Goal: Information Seeking & Learning: Compare options

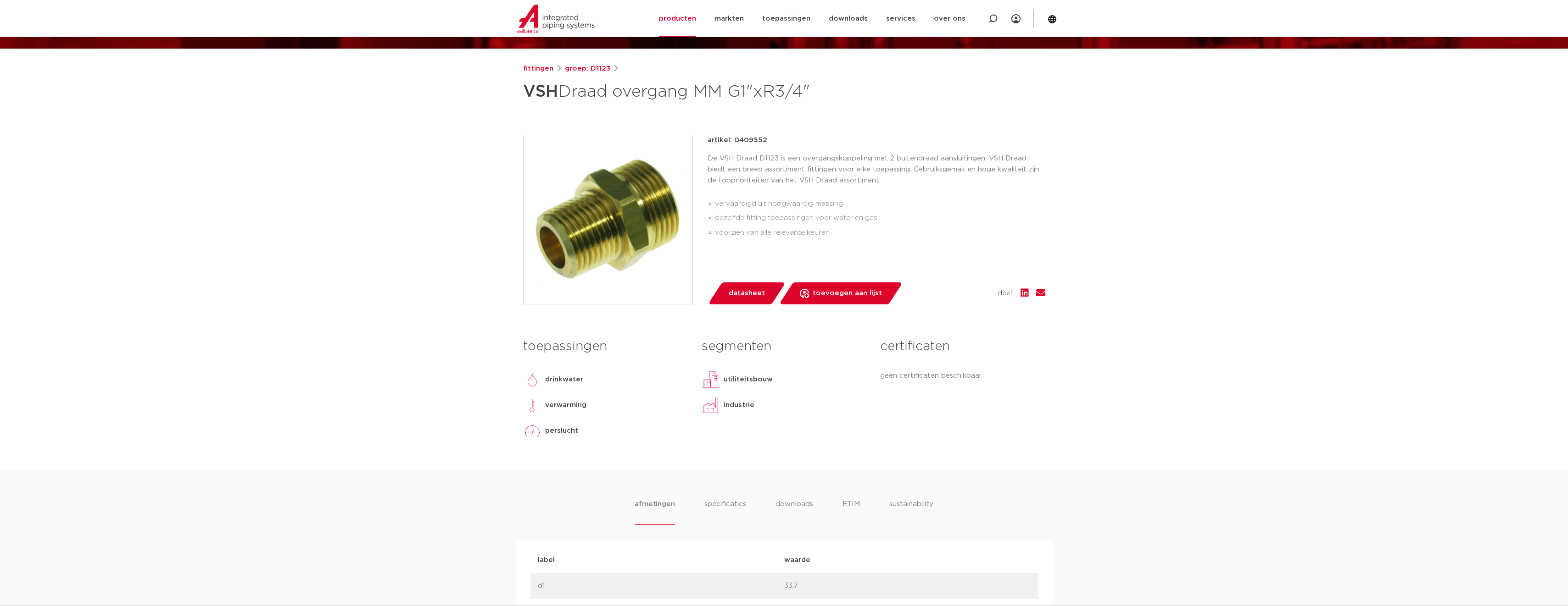
scroll to position [229, 0]
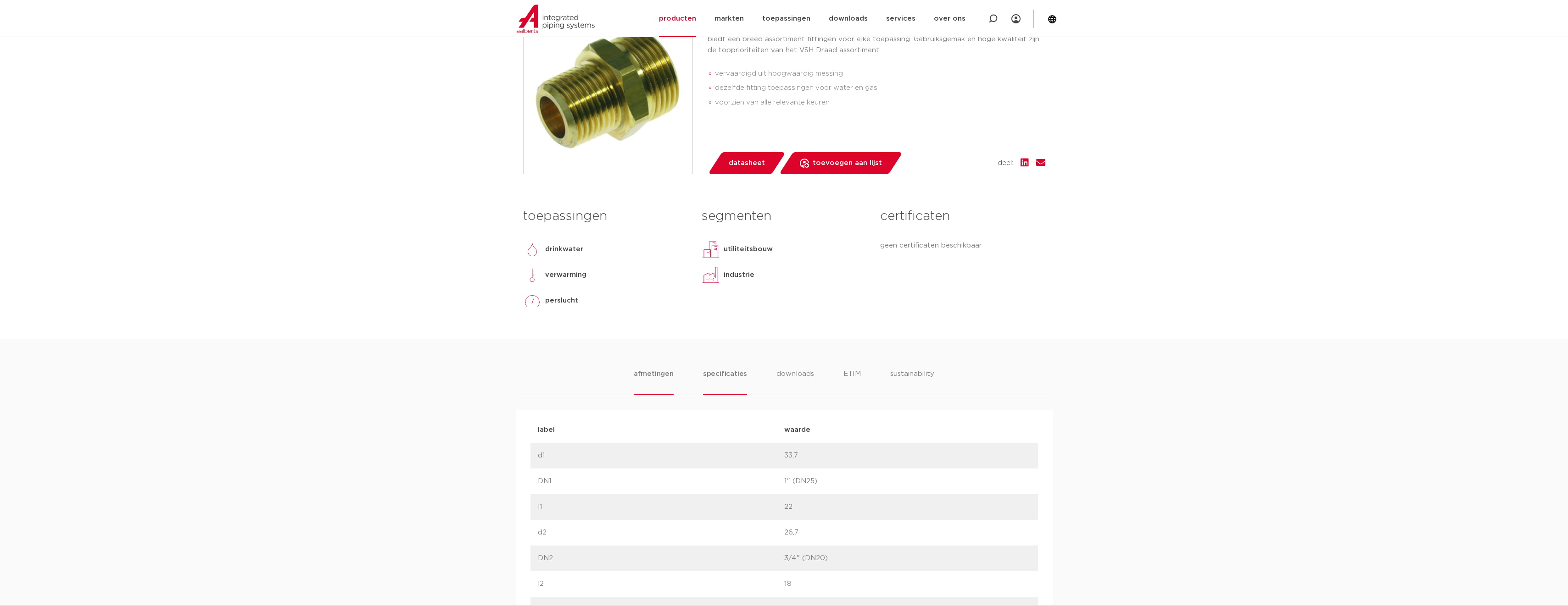
click at [721, 376] on li "specificaties" at bounding box center [725, 381] width 44 height 26
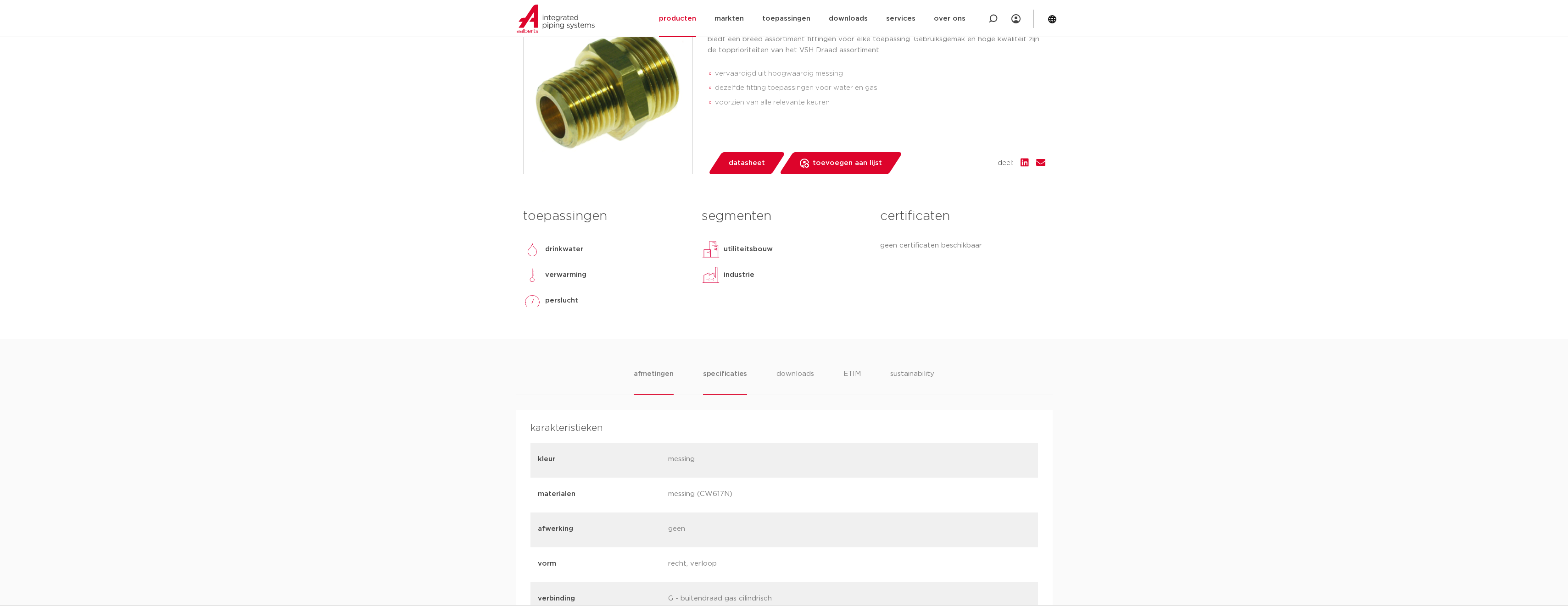
click at [648, 374] on li "afmetingen" at bounding box center [653, 381] width 40 height 26
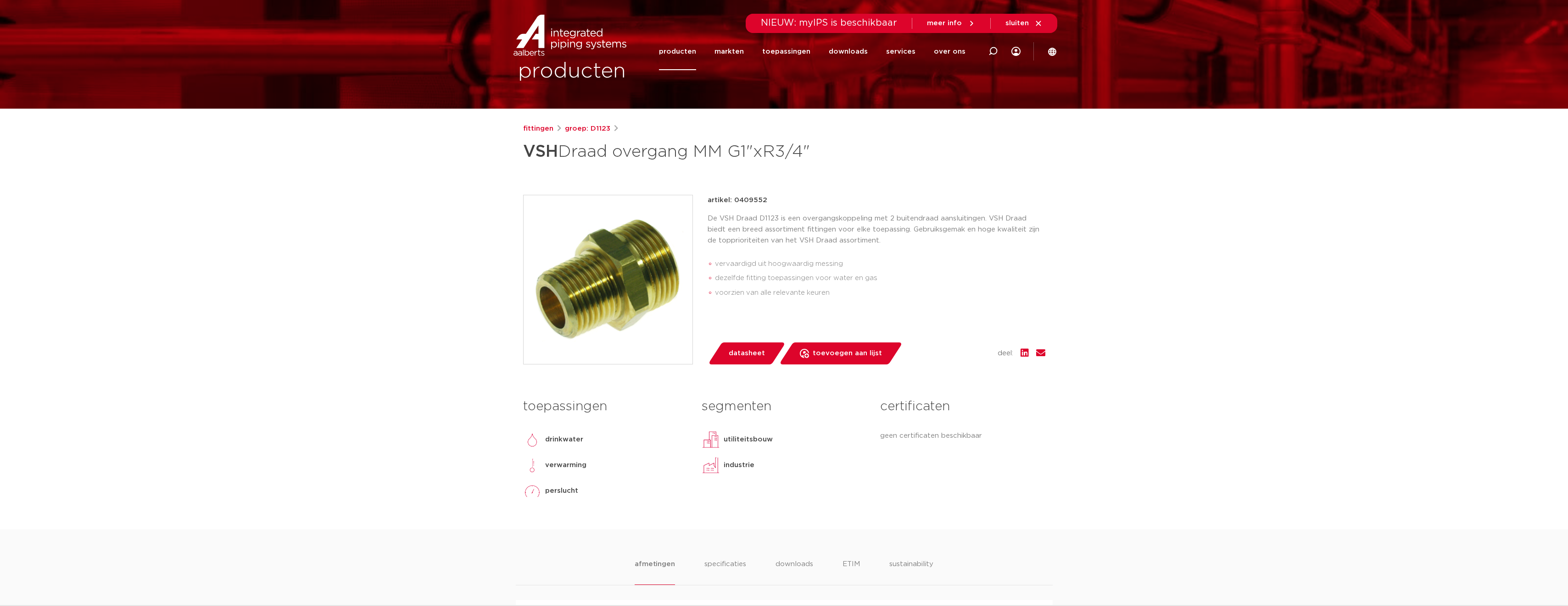
scroll to position [0, 0]
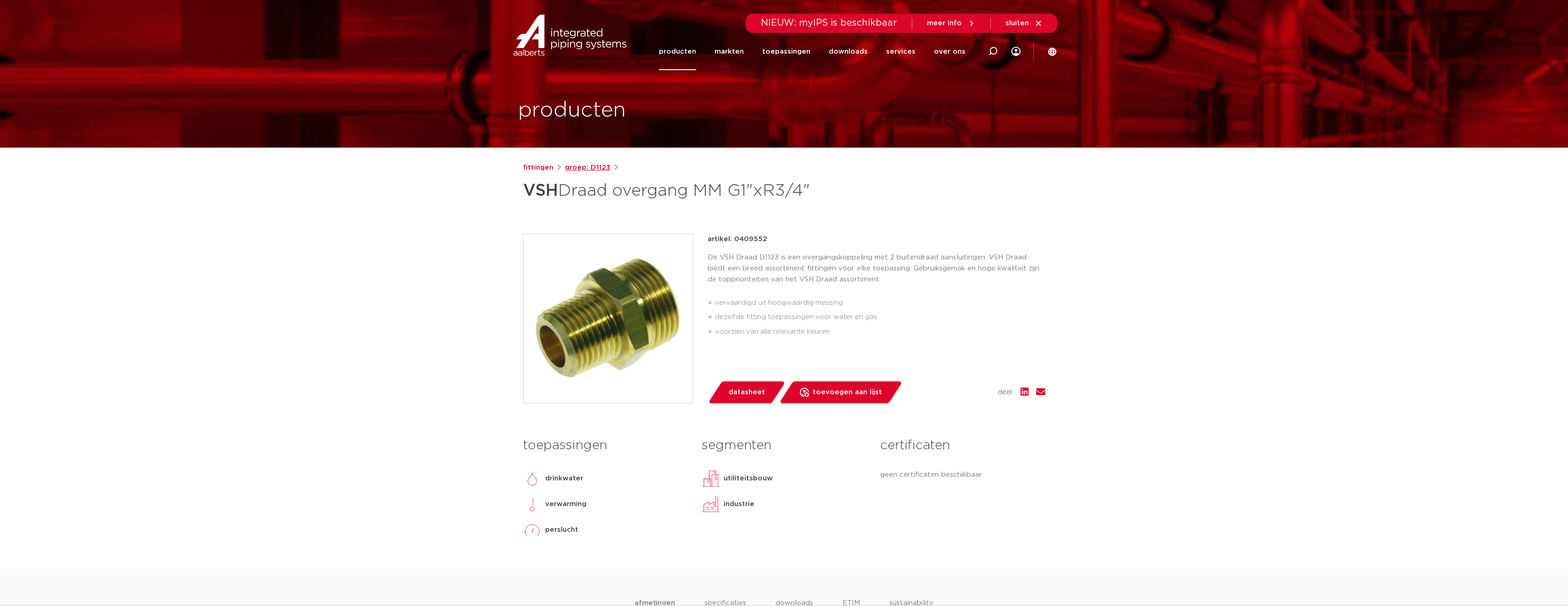
click at [595, 171] on link "groep: D1123" at bounding box center [587, 168] width 45 height 11
drag, startPoint x: 692, startPoint y: 188, endPoint x: 468, endPoint y: 185, distance: 224.0
click at [544, 165] on link "fittingen" at bounding box center [538, 168] width 31 height 11
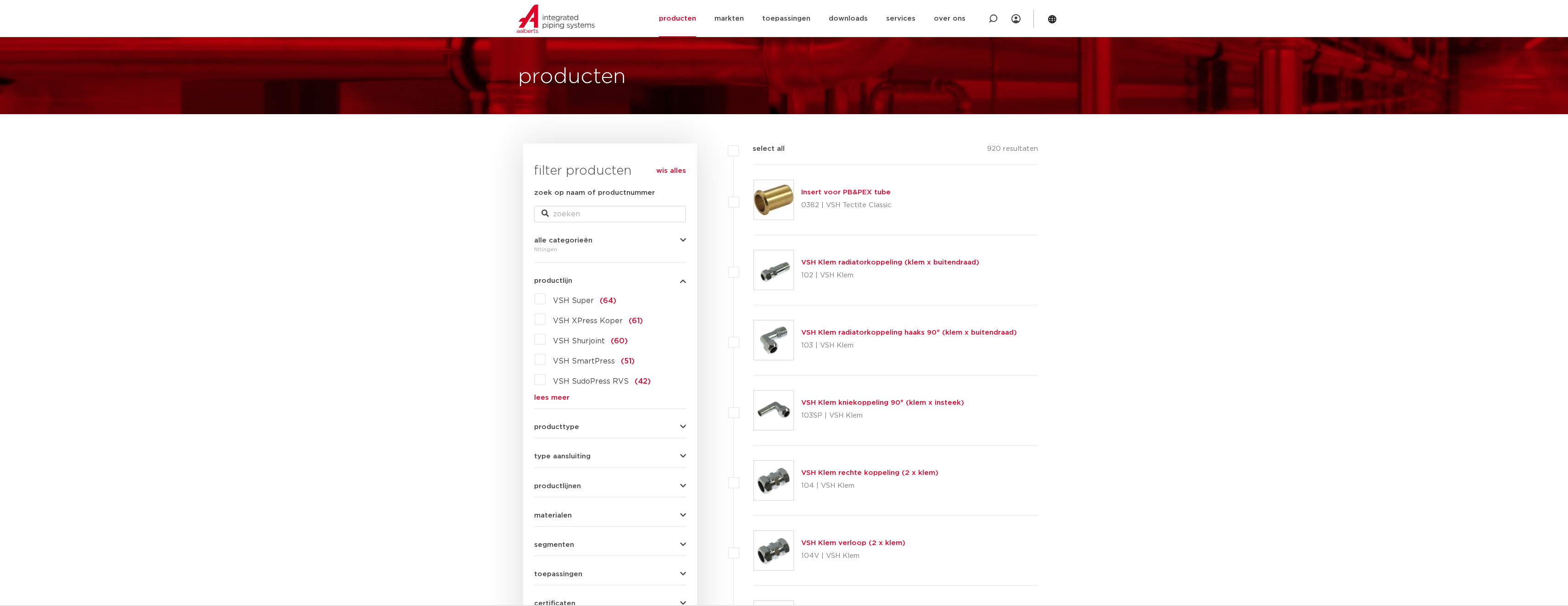
scroll to position [29, 0]
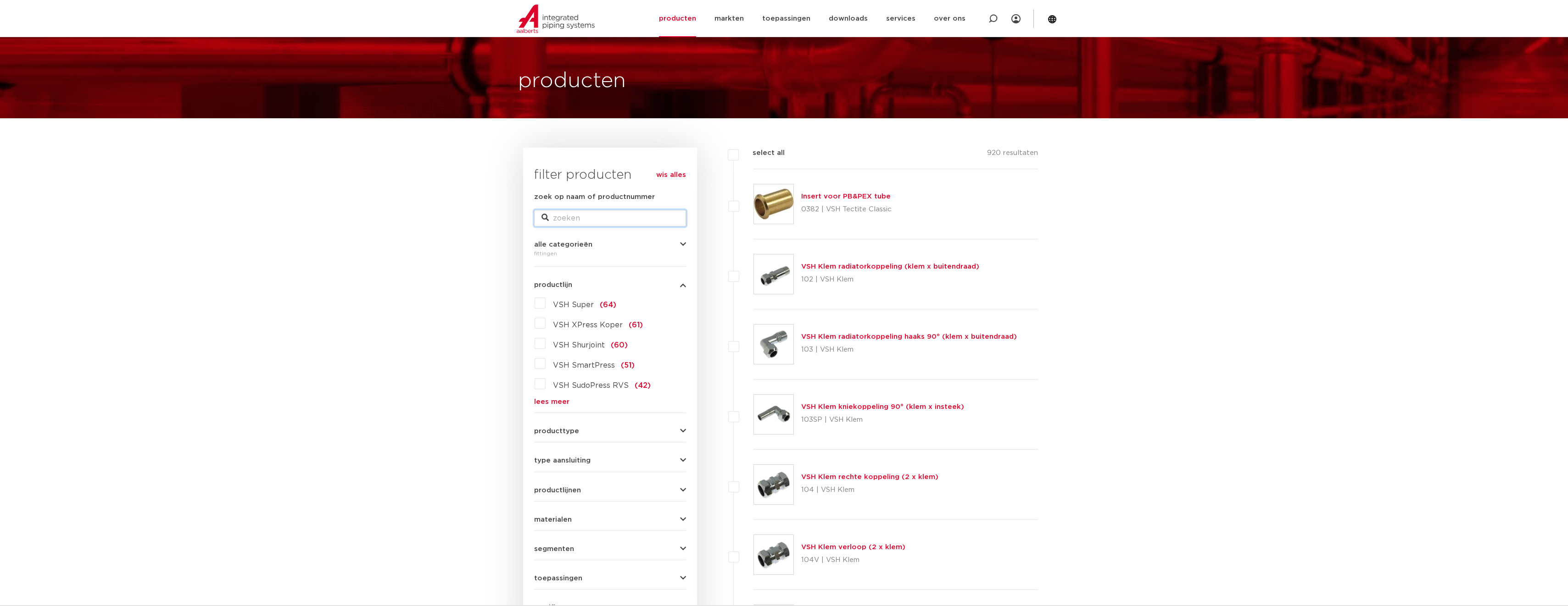
click at [569, 219] on input "zoek op naam of productnummer" at bounding box center [610, 219] width 152 height 17
type input "overgang"
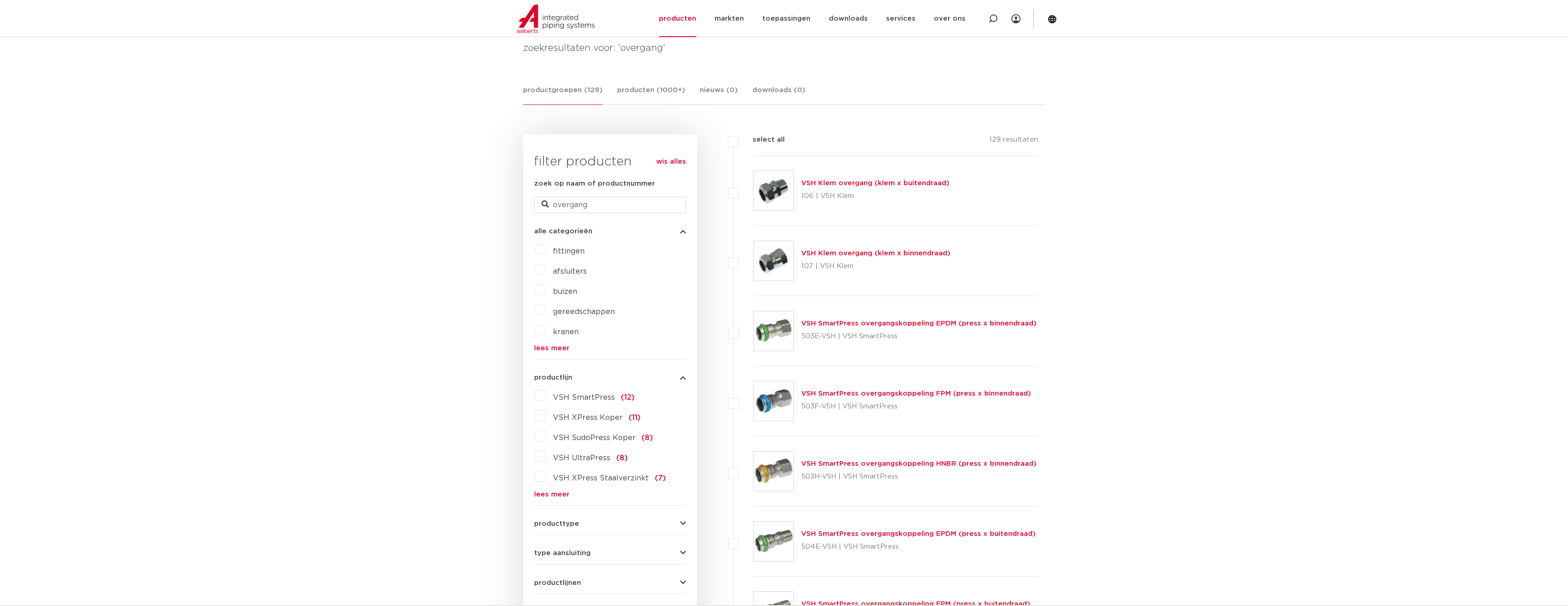
scroll to position [259, 0]
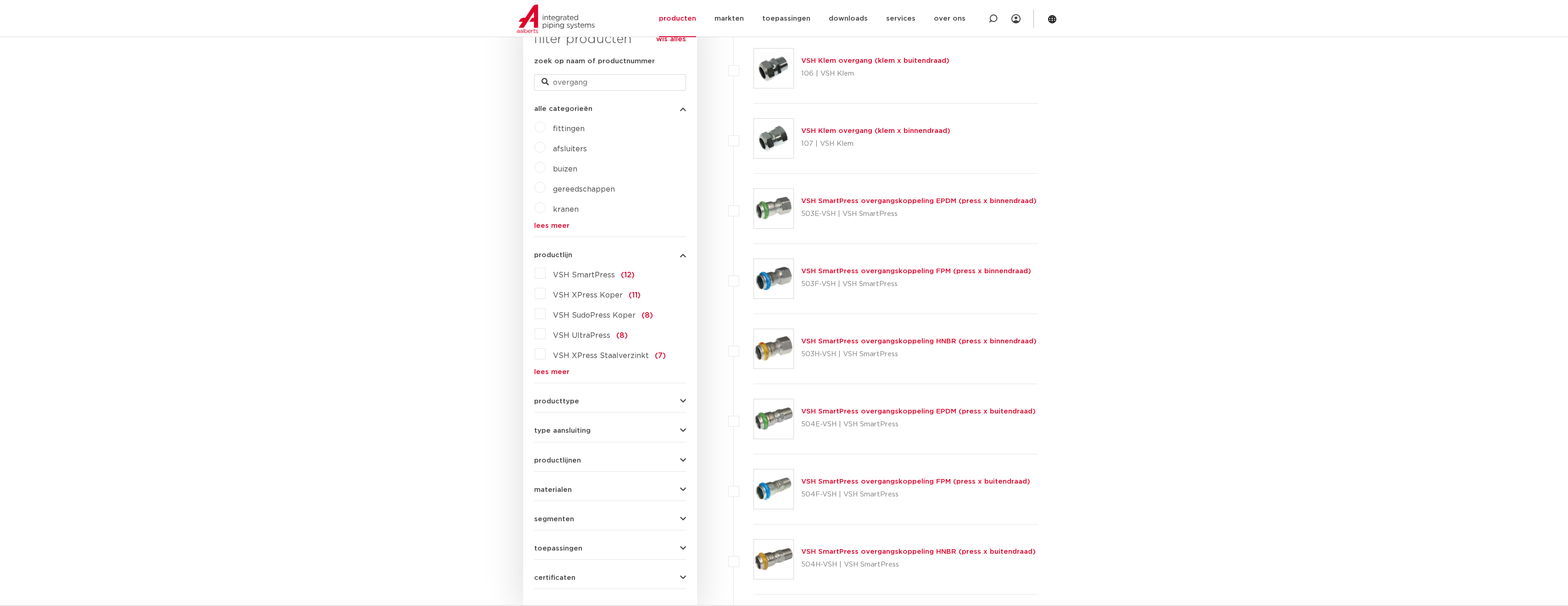
drag, startPoint x: 487, startPoint y: 337, endPoint x: 503, endPoint y: 334, distance: 16.3
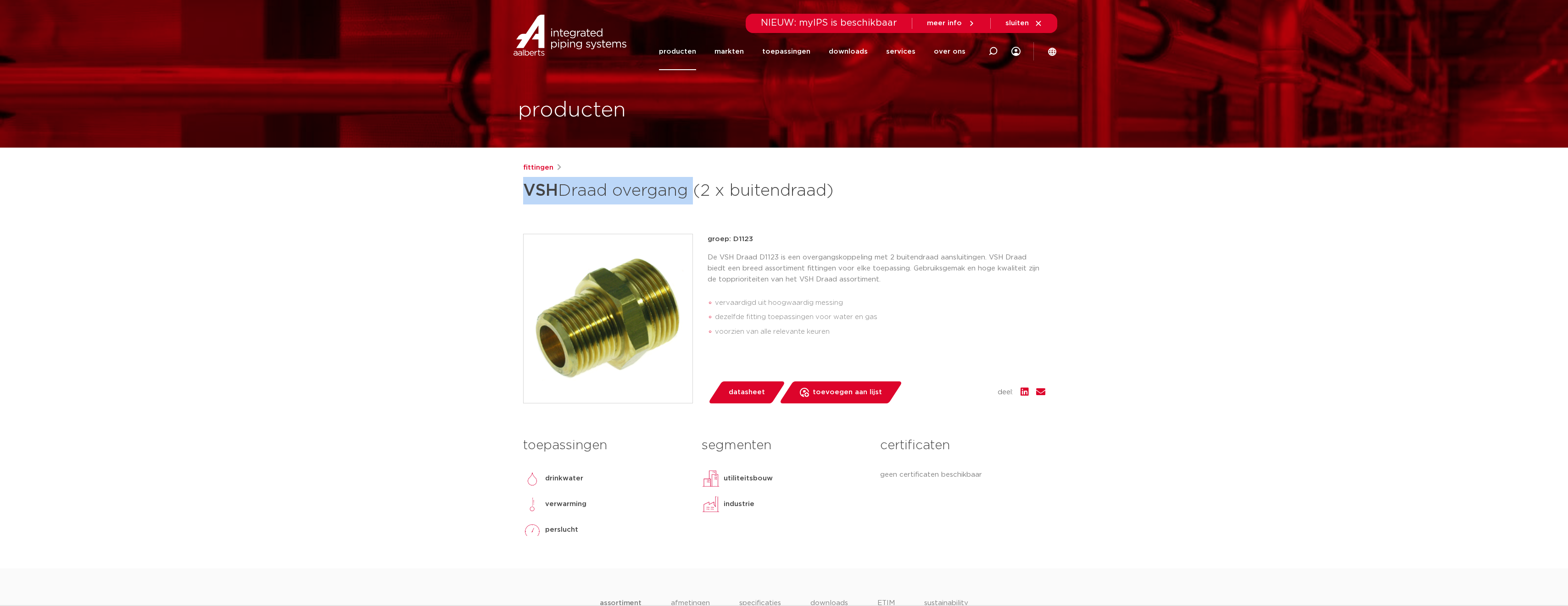
drag, startPoint x: 691, startPoint y: 191, endPoint x: 517, endPoint y: 198, distance: 174.1
click at [516, 185] on div "fittingen VSH Draad overgang (2 x buitendraad) groep: D1123 De VSH Draad D1123 …" at bounding box center [784, 366] width 537 height 407
copy h1 "VSH Draad overgang"
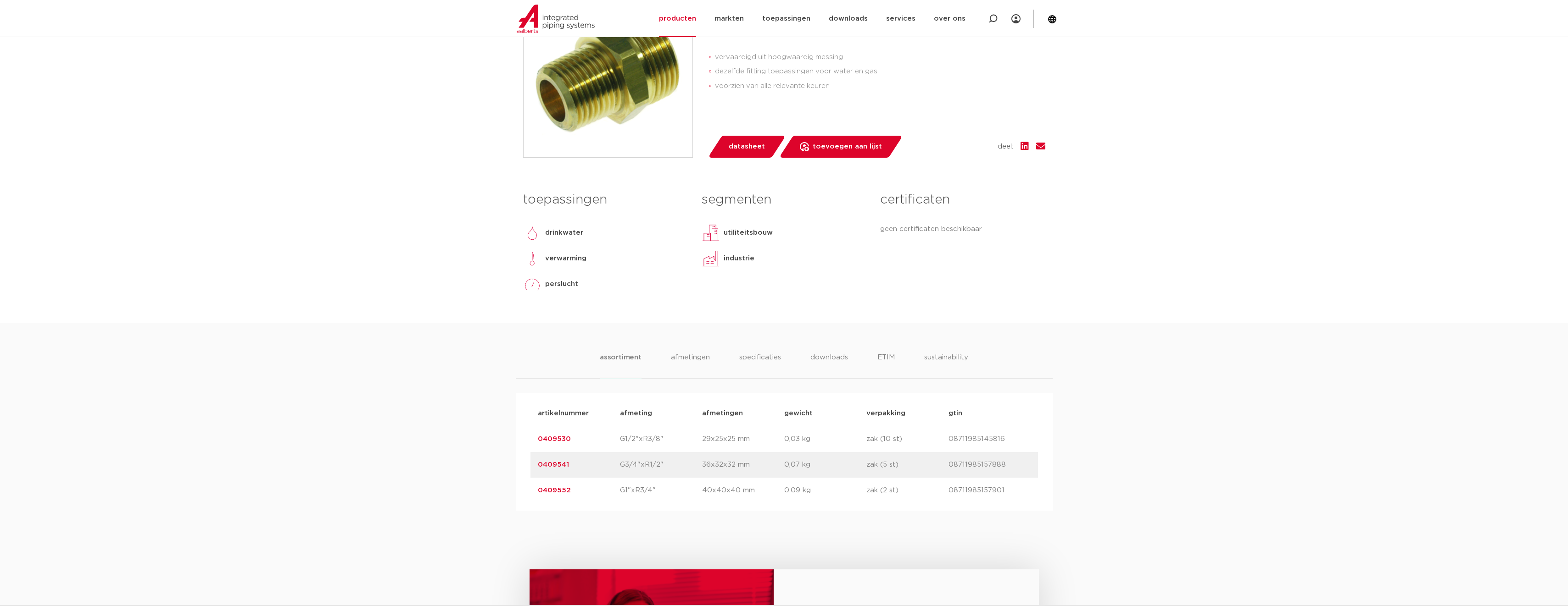
scroll to position [367, 0]
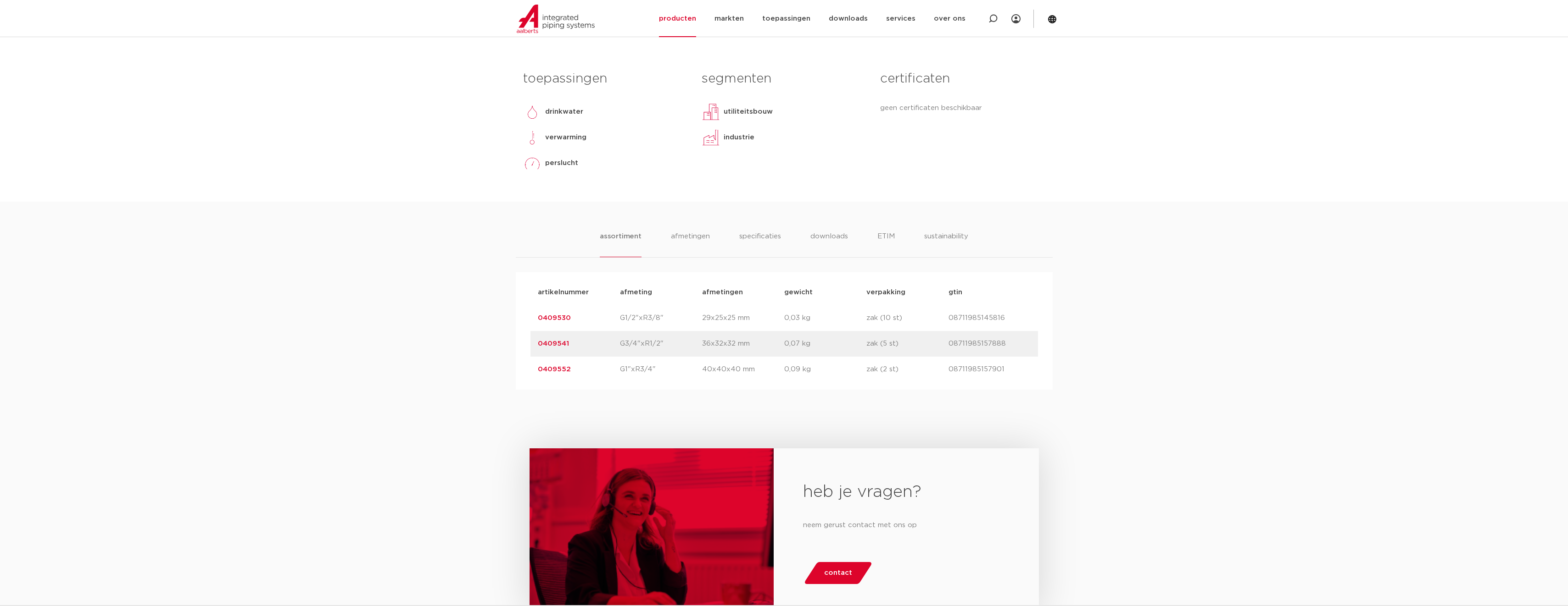
drag, startPoint x: 644, startPoint y: 374, endPoint x: 612, endPoint y: 379, distance: 32.4
click at [612, 379] on div "artikelnummer 0409552 afmeting G1"xR3/4" afmetingen 40x40x40 mm gewicht 0,09 kg…" at bounding box center [784, 370] width 508 height 25
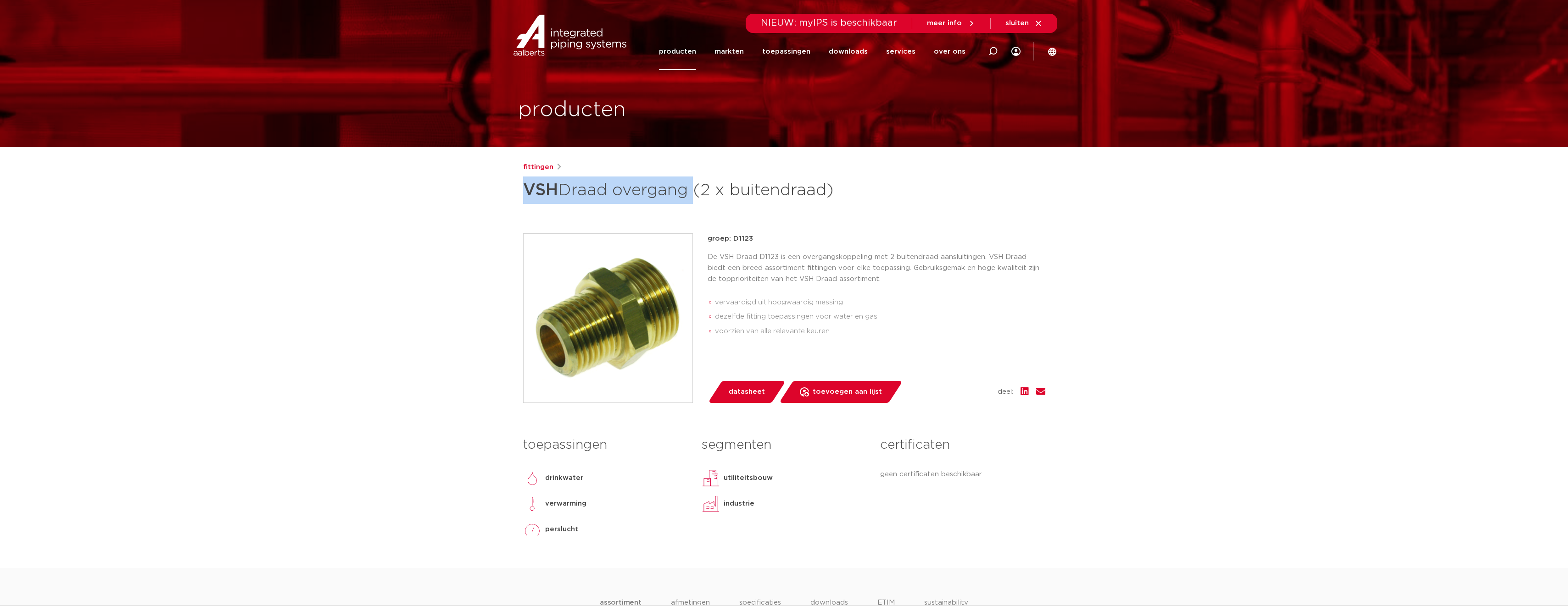
scroll to position [0, 0]
drag, startPoint x: 693, startPoint y: 189, endPoint x: 514, endPoint y: 180, distance: 179.2
copy h1 "VSH Draad overgang"
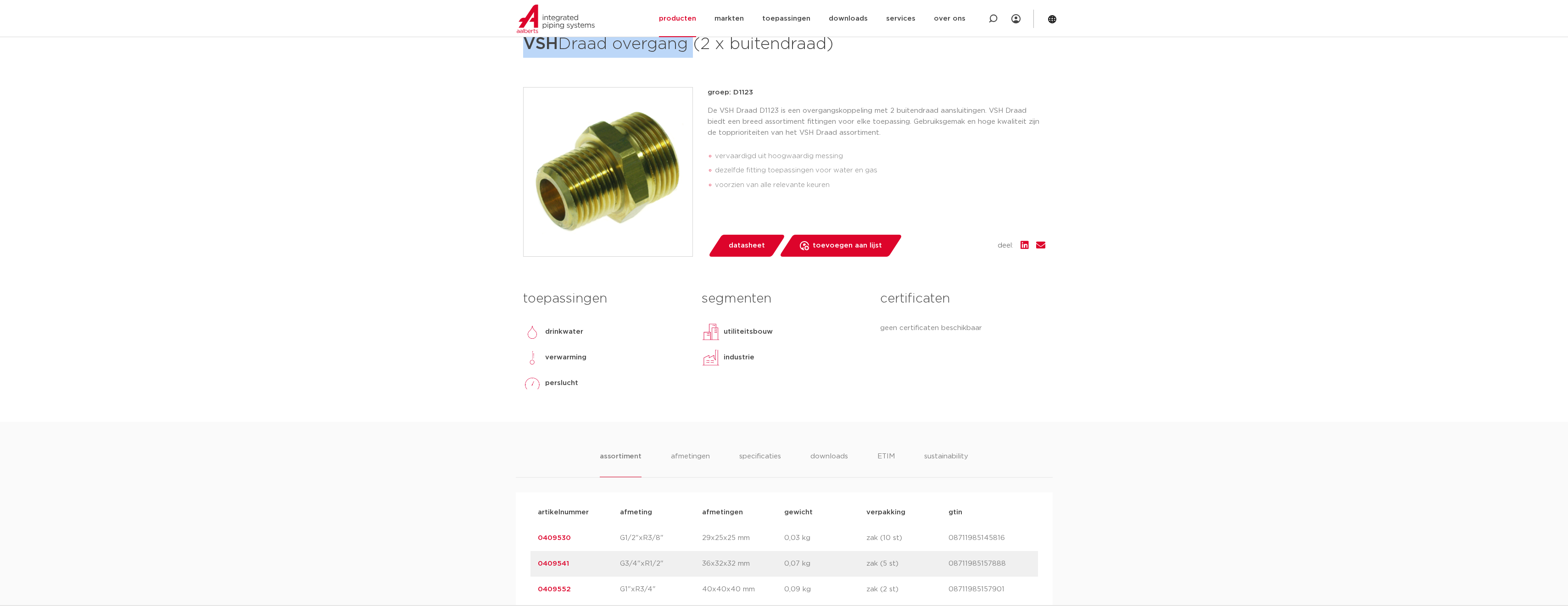
scroll to position [321, 0]
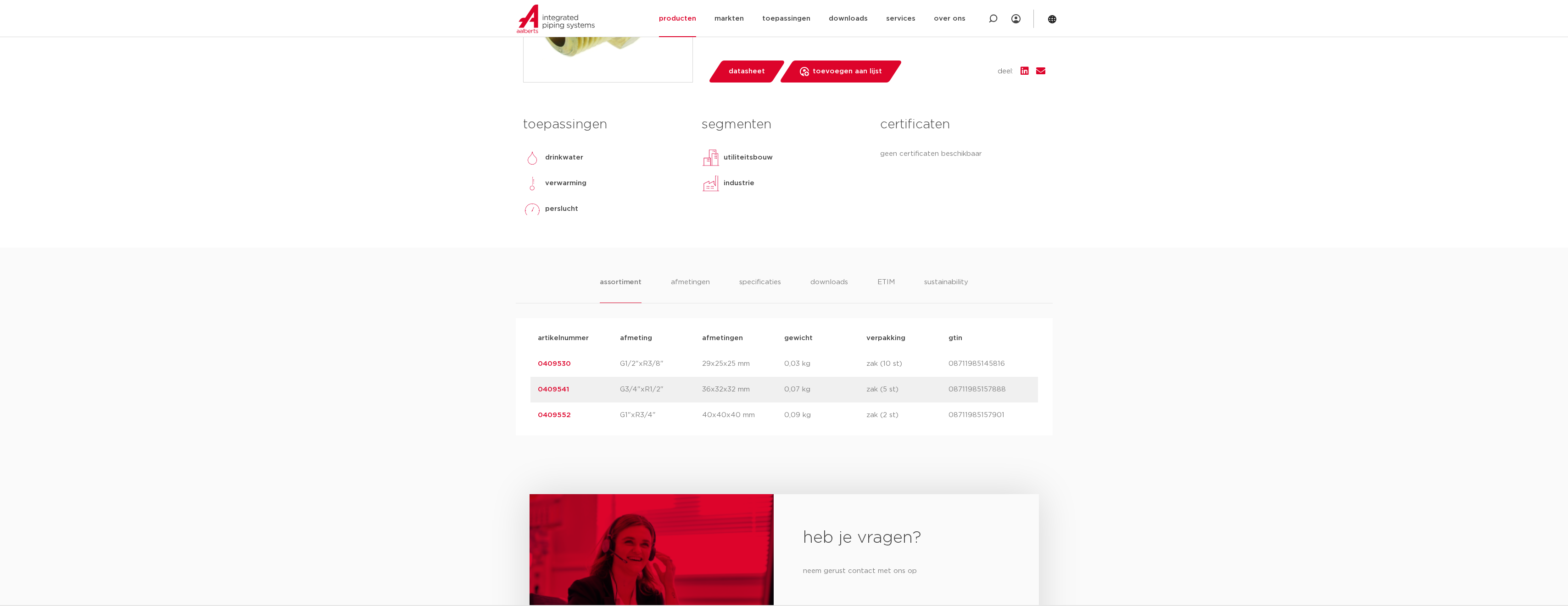
drag, startPoint x: 616, startPoint y: 415, endPoint x: 633, endPoint y: 419, distance: 17.5
click at [633, 419] on div "artikelnummer 0409552 afmeting G1"xR3/4" afmetingen 40x40x40 mm gewicht 0,09 kg…" at bounding box center [784, 415] width 508 height 25
copy div "afmeting G1"x"
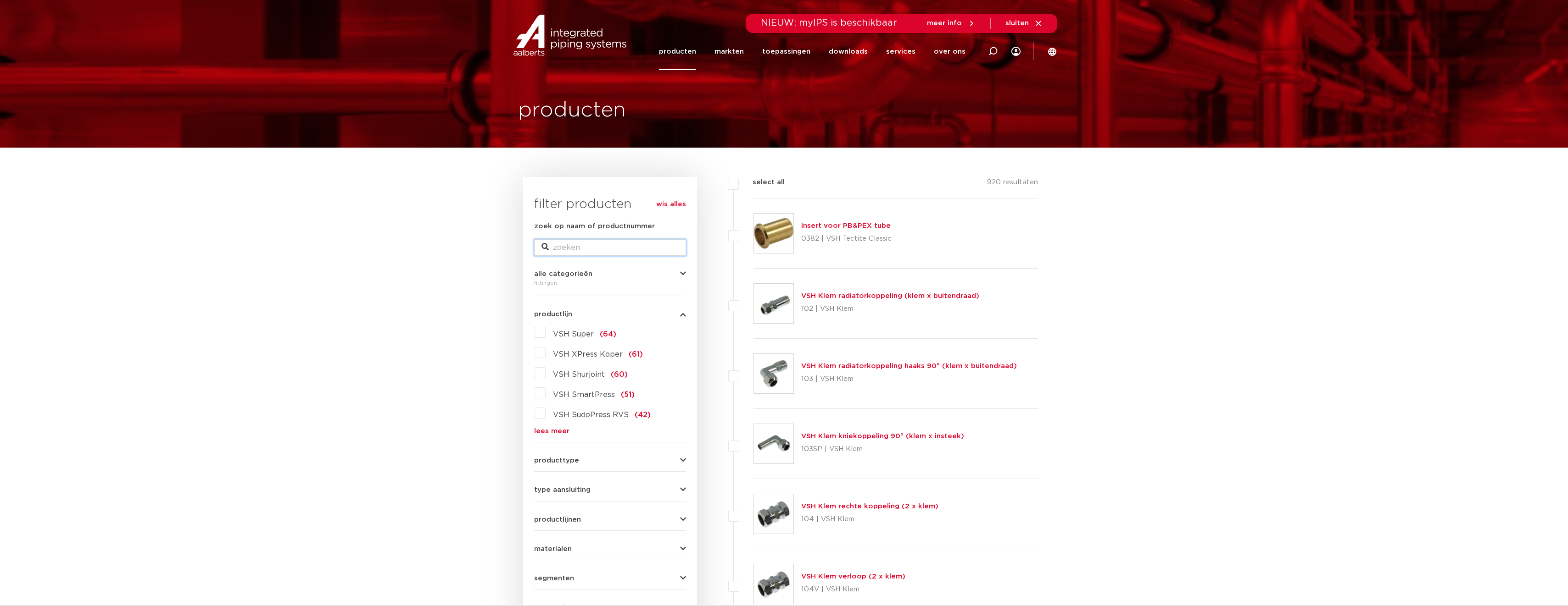
click at [554, 251] on input "zoek op naam of productnummer" at bounding box center [610, 248] width 152 height 17
type input "0412258"
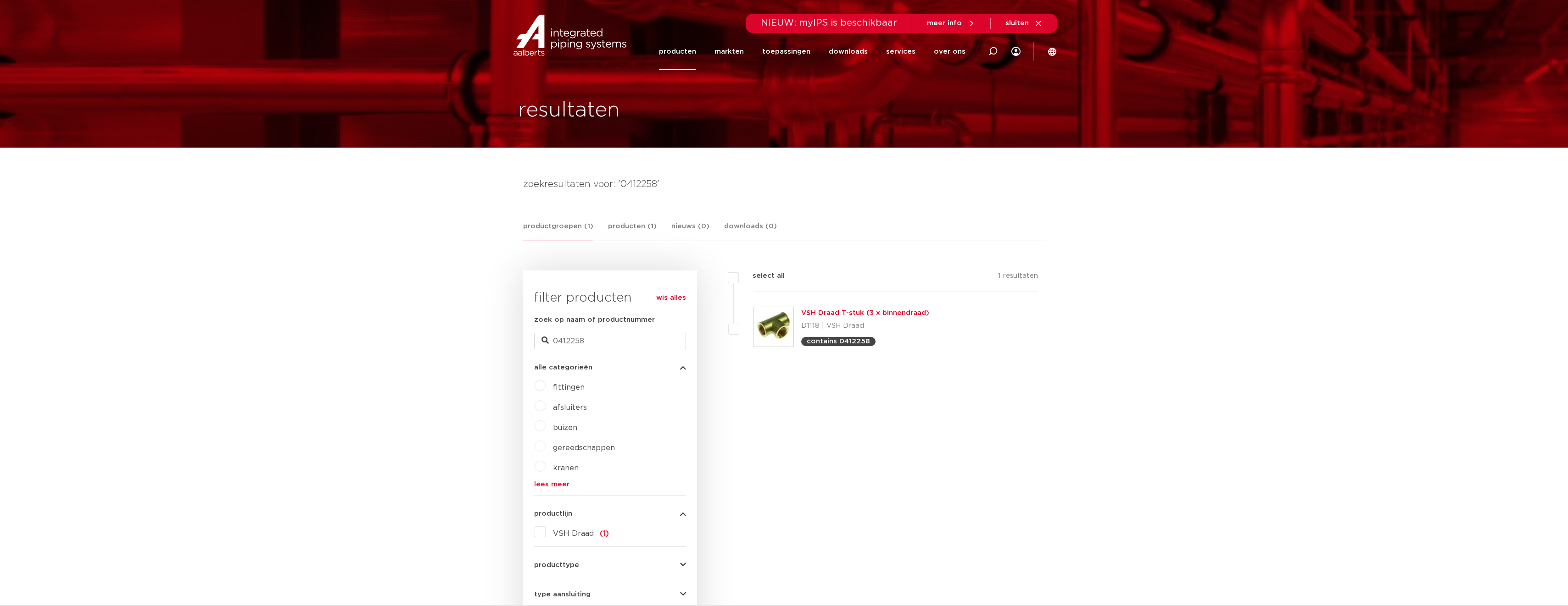
click at [859, 311] on link "VSH Draad T-stuk (3 x binnendraad)" at bounding box center [865, 313] width 128 height 7
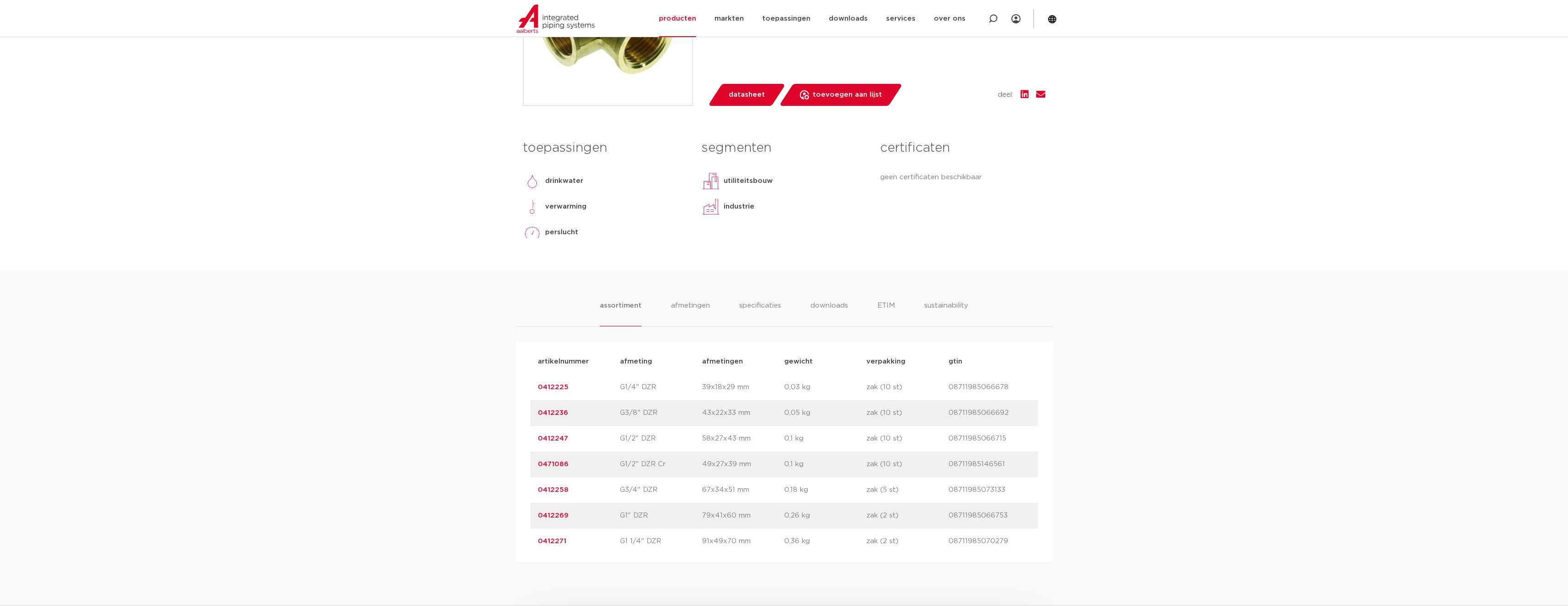
scroll to position [413, 0]
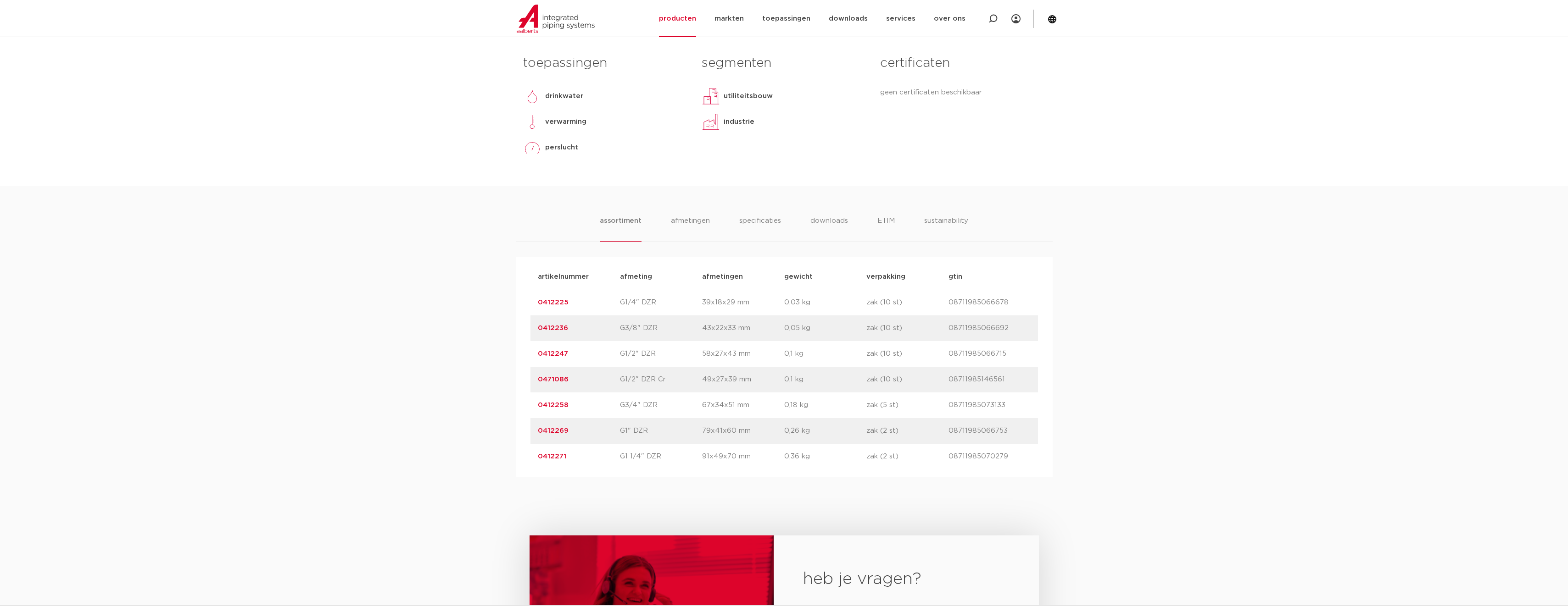
click at [545, 431] on link "0412269" at bounding box center [553, 431] width 31 height 7
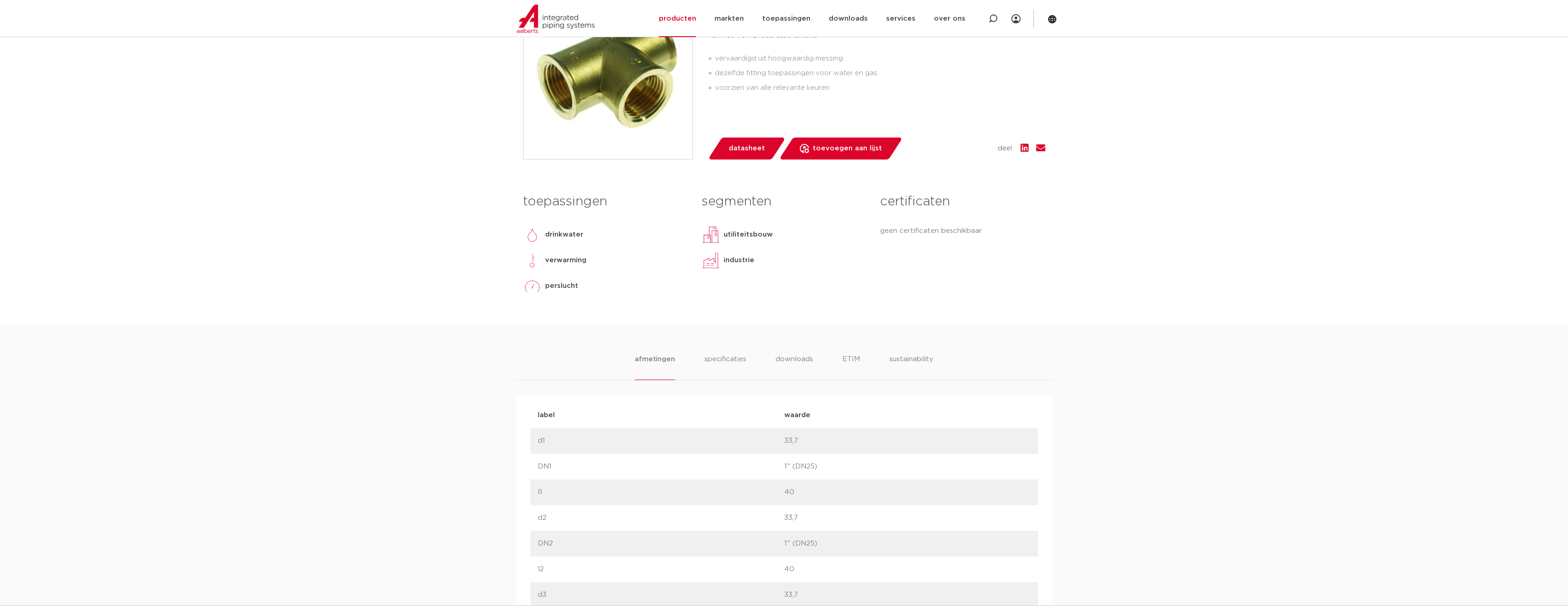
scroll to position [367, 0]
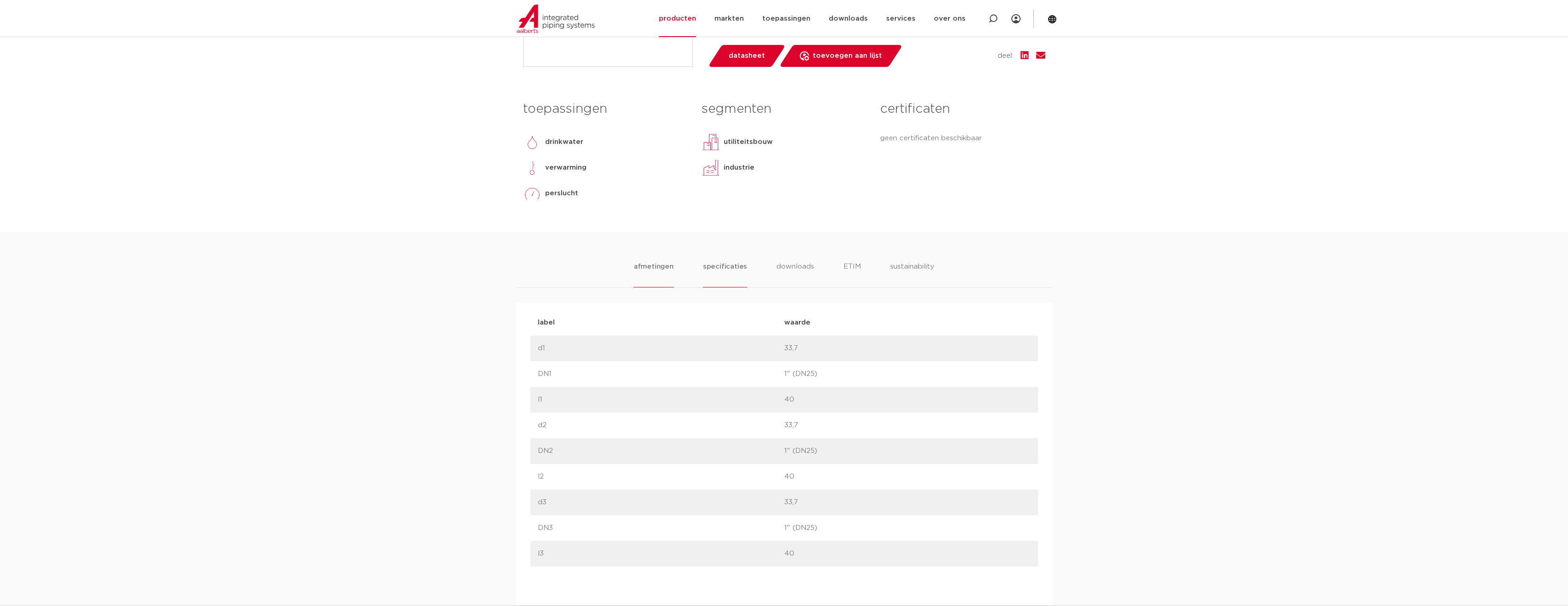
click at [708, 263] on li "specificaties" at bounding box center [725, 274] width 44 height 26
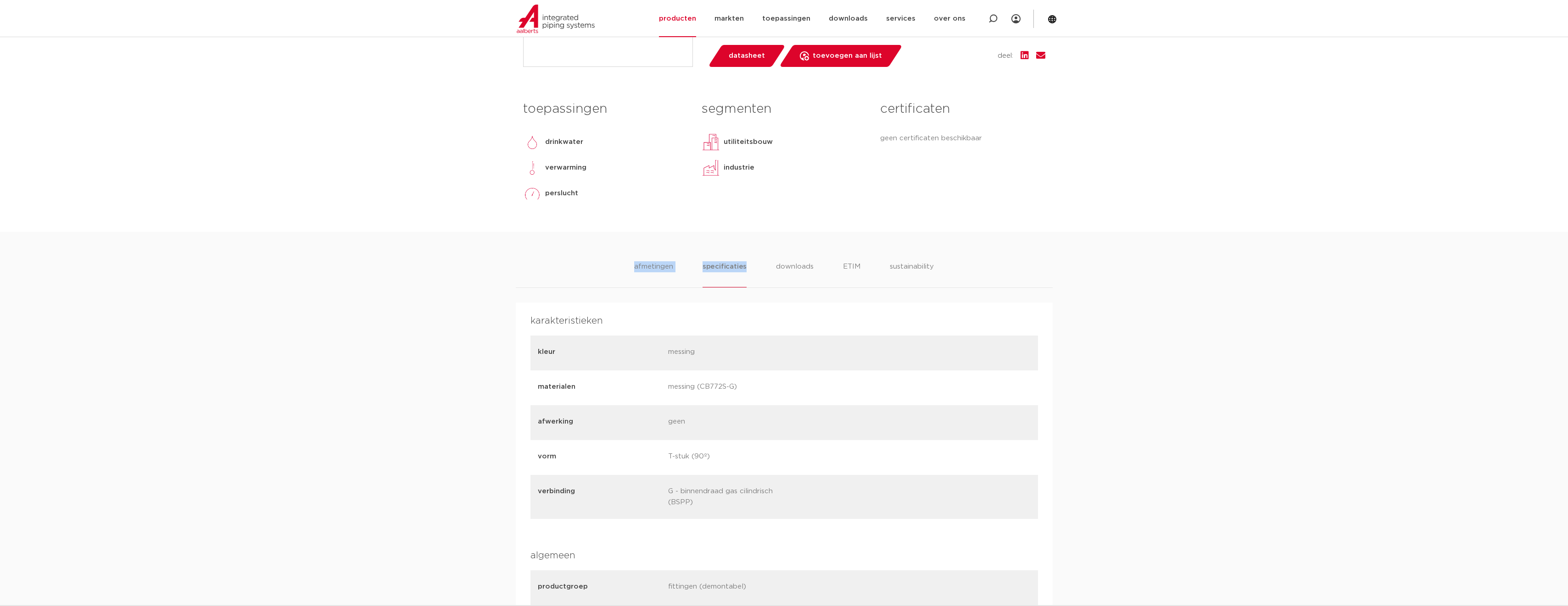
drag, startPoint x: 708, startPoint y: 263, endPoint x: 599, endPoint y: 267, distance: 109.1
click at [599, 267] on div "afmetingen specificaties downloads ETIM sustainability" at bounding box center [784, 275] width 537 height 27
drag, startPoint x: 599, startPoint y: 267, endPoint x: 681, endPoint y: 265, distance: 82.0
click at [681, 265] on ul "afmetingen specificaties downloads ETIM sustainability" at bounding box center [784, 274] width 299 height 26
click at [650, 266] on li "afmetingen" at bounding box center [653, 274] width 40 height 26
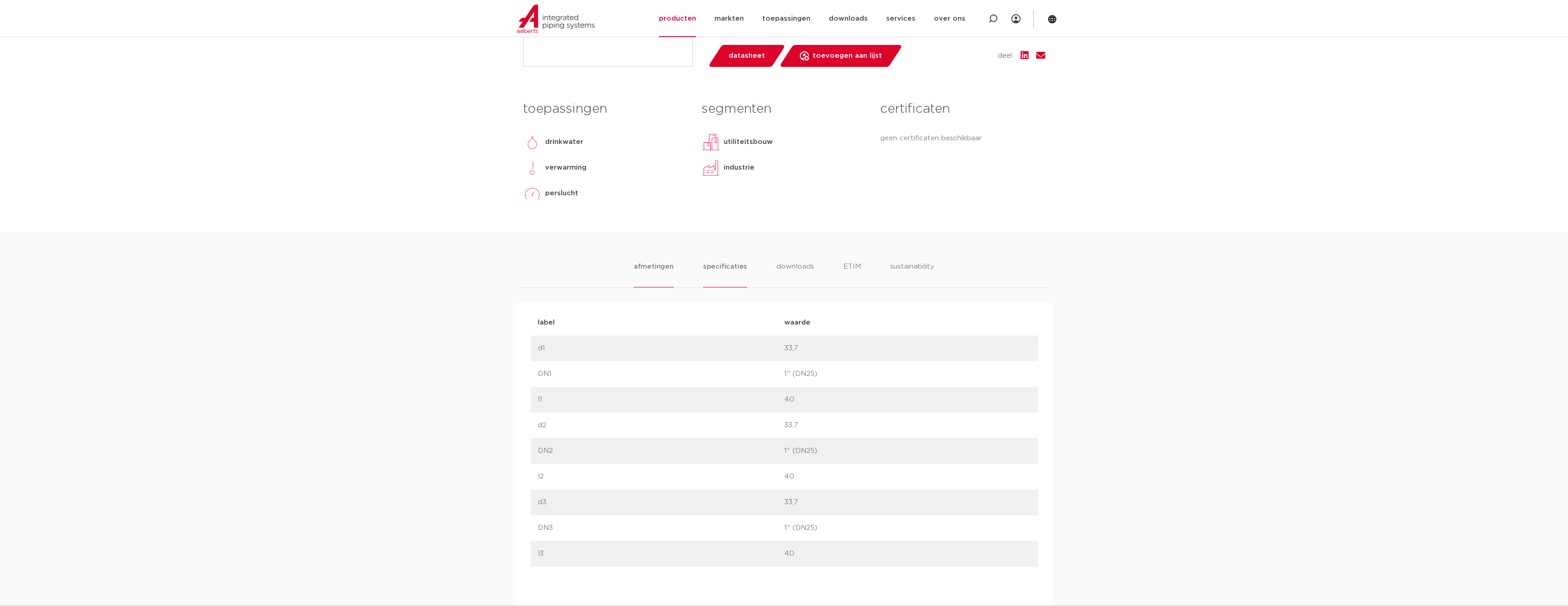
click at [724, 268] on li "specificaties" at bounding box center [725, 274] width 44 height 26
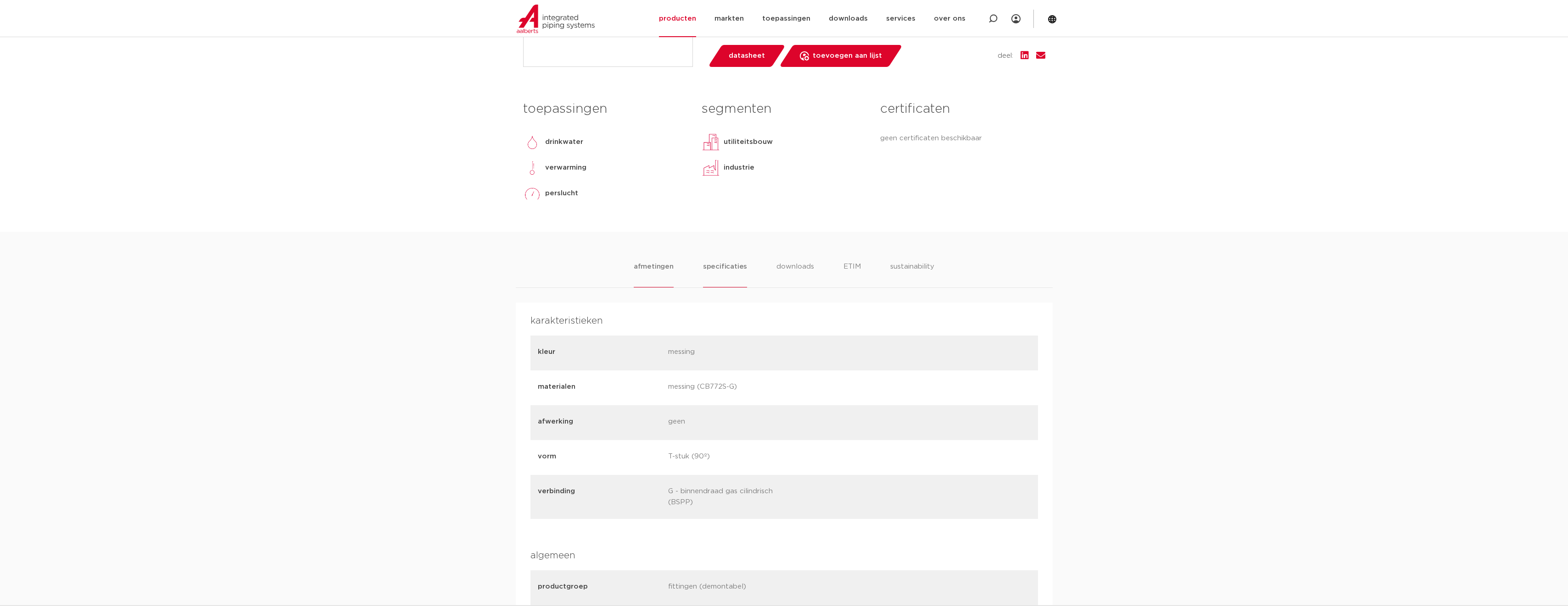
click at [650, 265] on li "afmetingen" at bounding box center [653, 274] width 40 height 26
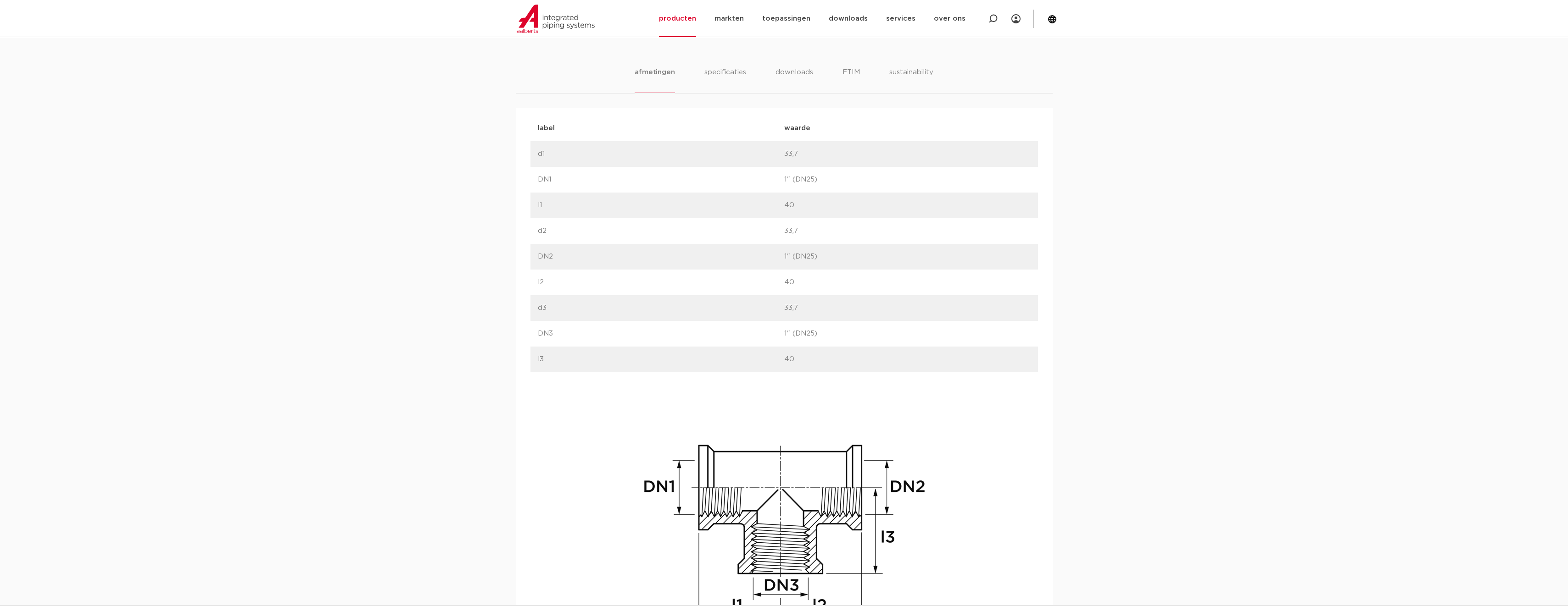
scroll to position [550, 0]
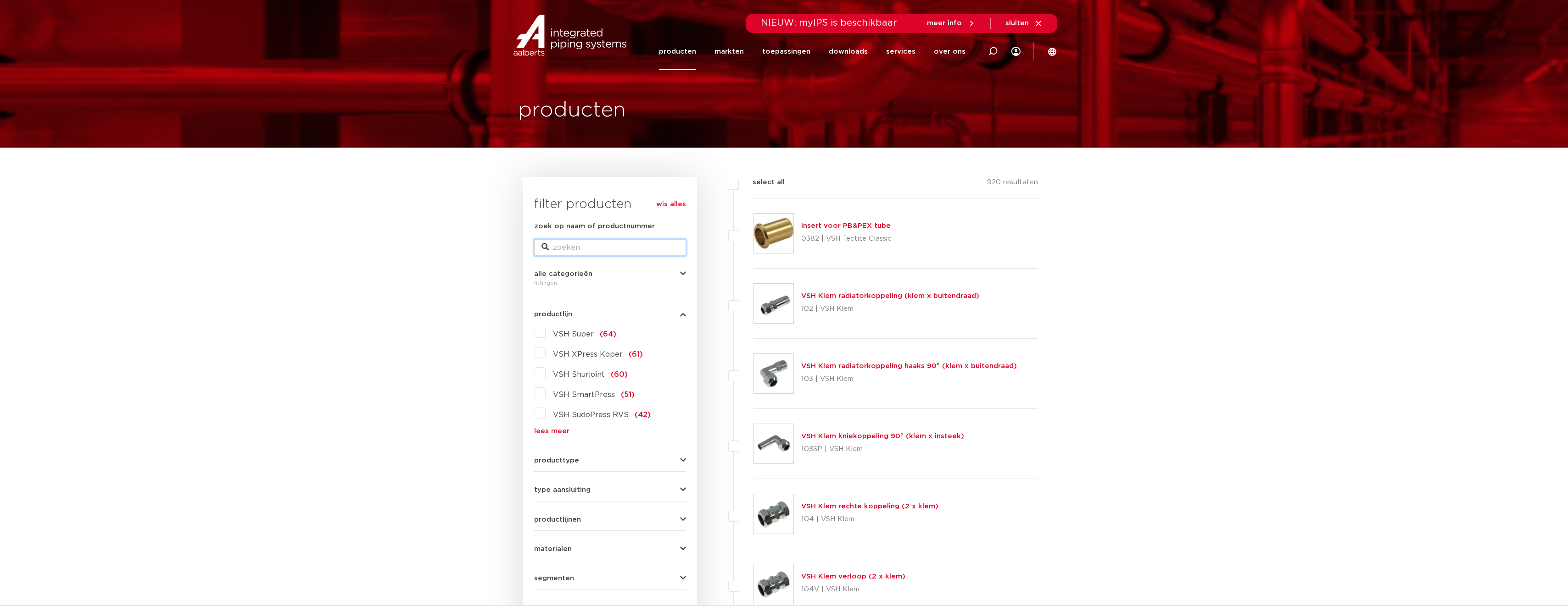
click at [575, 251] on input "zoek op naam of productnummer" at bounding box center [610, 248] width 152 height 17
paste input "VSH Draad overgang"
type input "VSH Draad overgang"
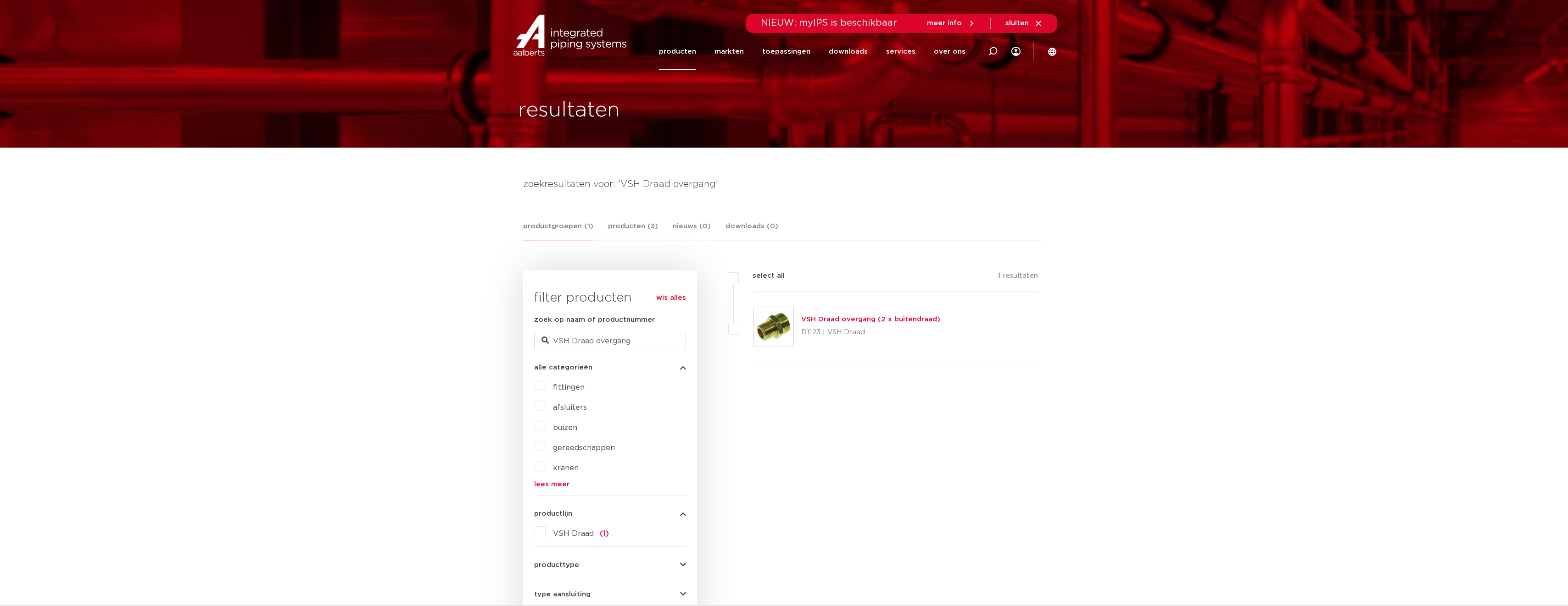
click at [884, 321] on link "VSH Draad overgang (2 x buitendraad)" at bounding box center [871, 319] width 139 height 7
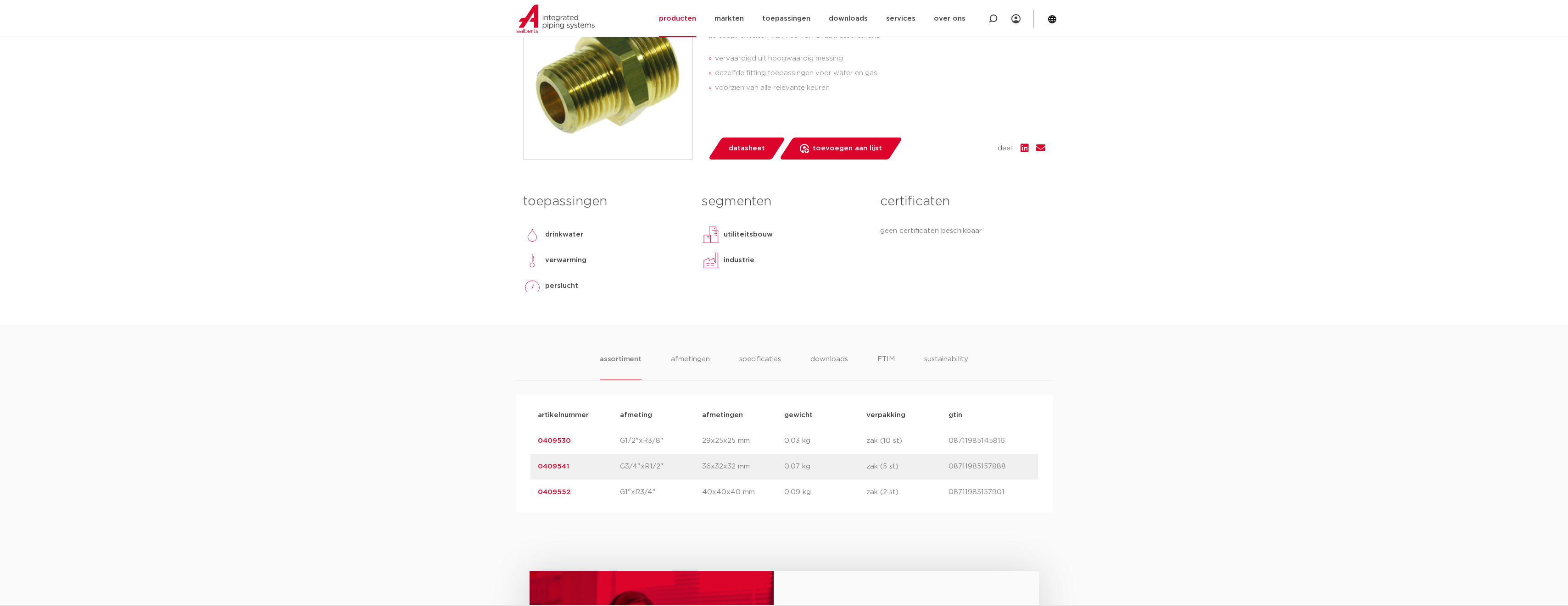
scroll to position [275, 0]
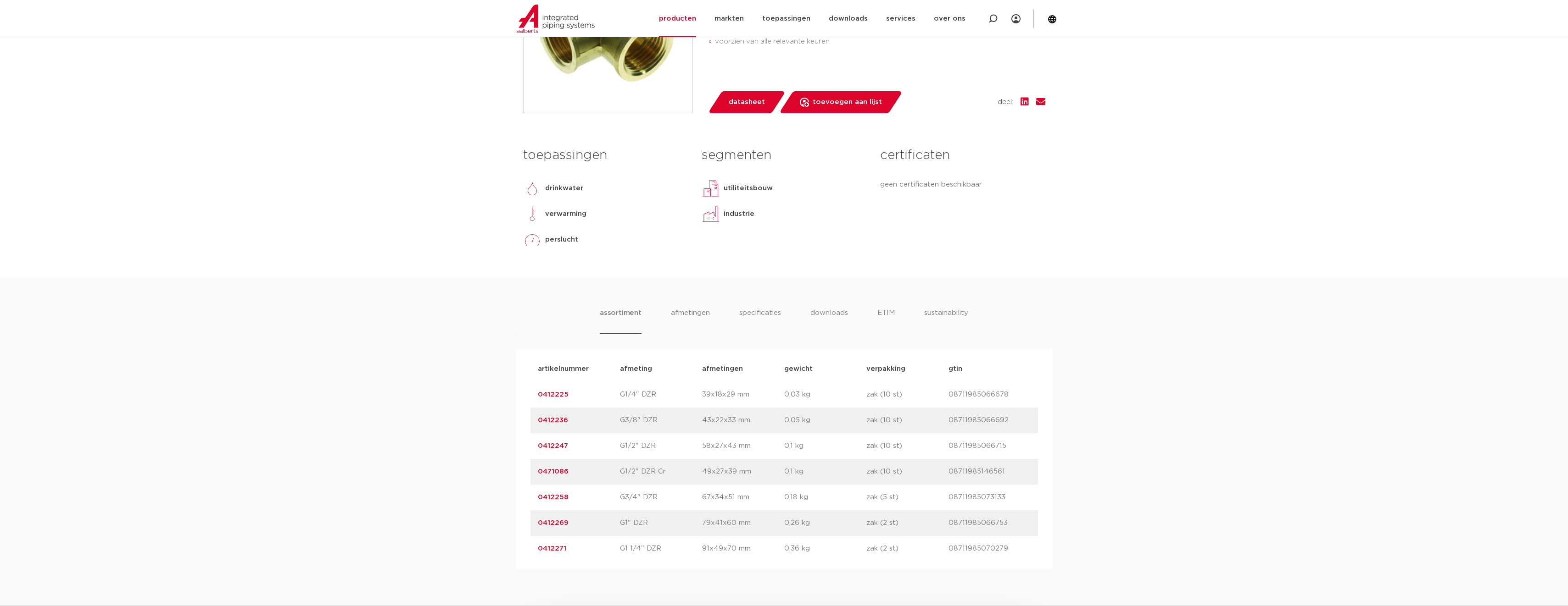
scroll to position [321, 0]
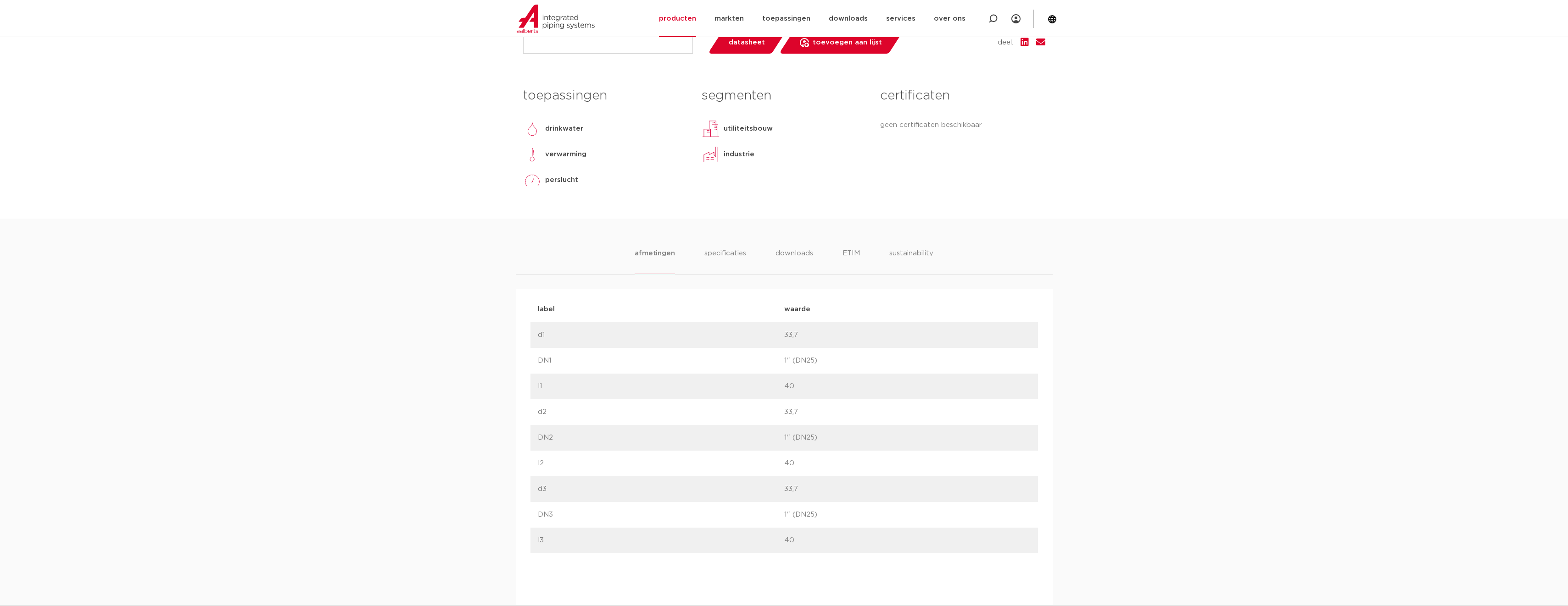
scroll to position [459, 0]
